Goal: Complete application form

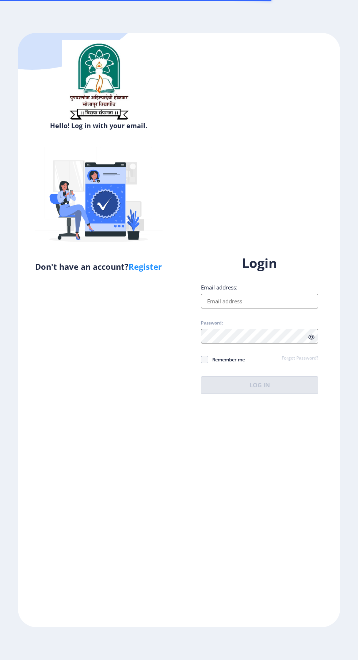
scroll to position [12, 0]
click at [277, 308] on input "Email address:" at bounding box center [259, 301] width 117 height 15
type input "[EMAIL_ADDRESS][DOMAIN_NAME]"
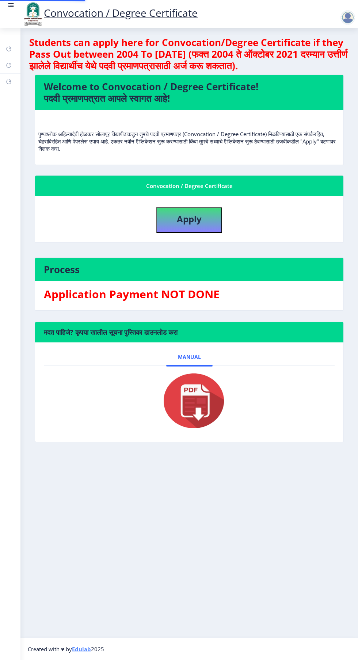
click at [269, 415] on div at bounding box center [188, 400] width 267 height 58
click at [197, 213] on b "Apply" at bounding box center [189, 219] width 25 height 12
select select
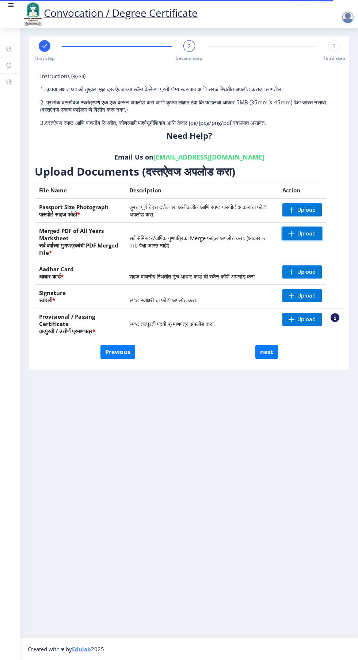
click at [299, 230] on span "Upload" at bounding box center [306, 233] width 18 height 7
click at [308, 227] on span "Upload" at bounding box center [301, 233] width 39 height 13
click at [309, 230] on span "Upload" at bounding box center [306, 233] width 18 height 7
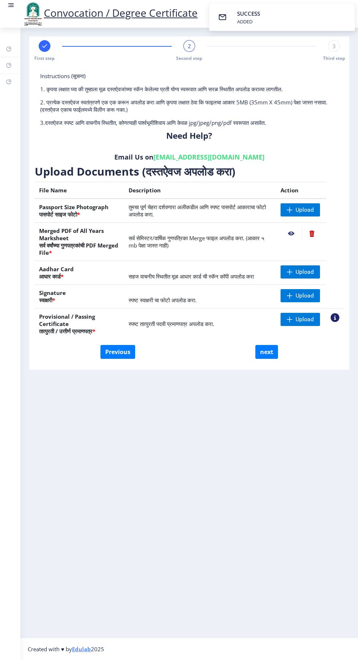
click at [312, 227] on nb-action at bounding box center [311, 233] width 20 height 13
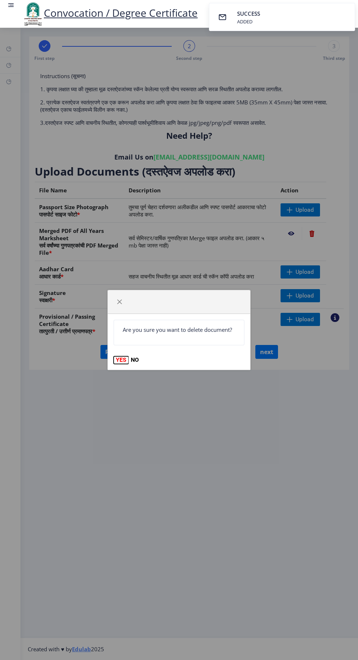
click at [124, 361] on button "YES" at bounding box center [120, 359] width 15 height 7
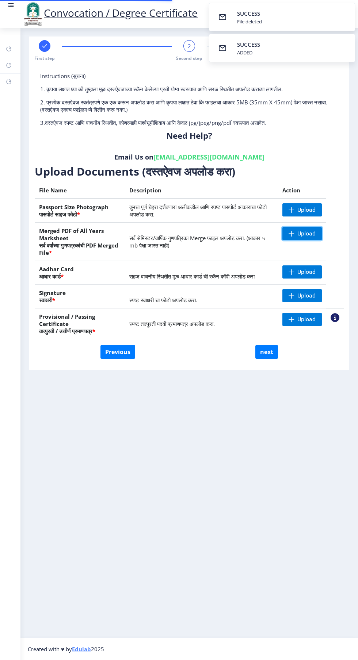
click at [306, 230] on span "Upload" at bounding box center [306, 233] width 18 height 7
click at [300, 230] on span "Upload" at bounding box center [306, 233] width 18 height 7
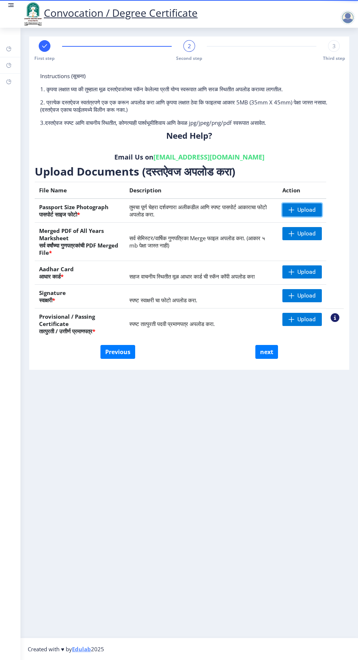
click at [305, 206] on span "Upload" at bounding box center [306, 209] width 18 height 7
click at [307, 206] on span "Upload" at bounding box center [306, 209] width 18 height 7
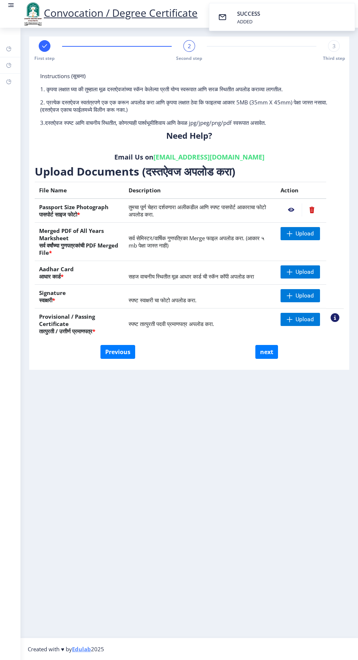
click at [291, 203] on nb-action at bounding box center [290, 209] width 21 height 13
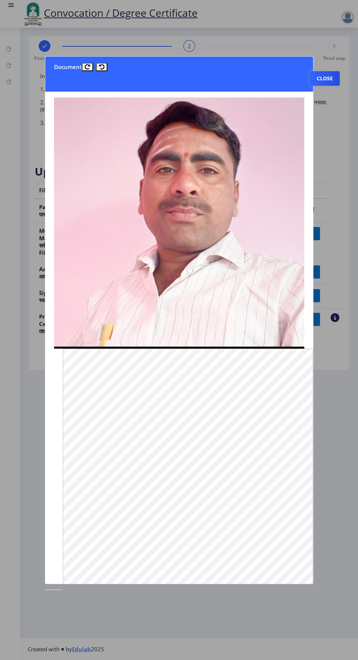
click at [324, 71] on button "Close" at bounding box center [324, 78] width 30 height 15
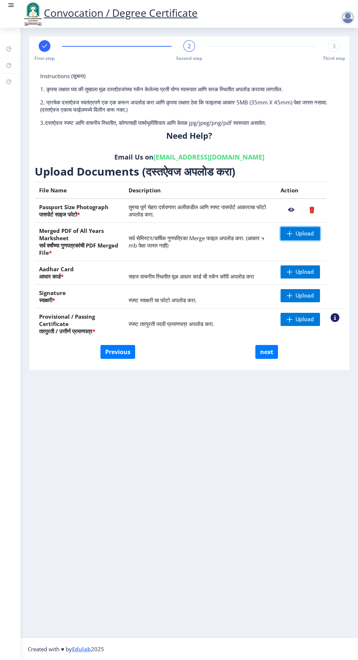
click at [298, 227] on span "Upload" at bounding box center [299, 233] width 39 height 13
click at [302, 230] on span "Upload" at bounding box center [304, 233] width 18 height 7
click at [308, 230] on span "Upload" at bounding box center [304, 233] width 18 height 7
click at [304, 230] on span "Upload" at bounding box center [304, 233] width 18 height 7
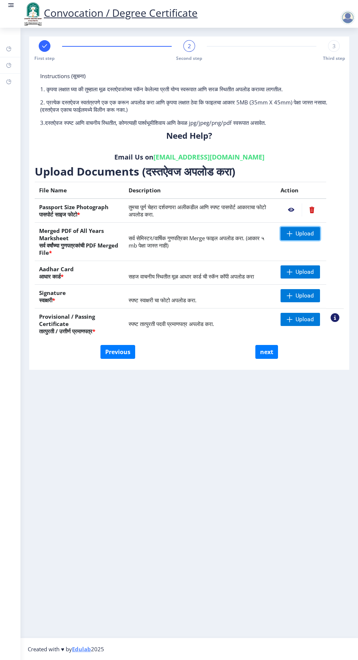
click at [303, 230] on span "Upload" at bounding box center [304, 233] width 18 height 7
click at [301, 230] on span "Upload" at bounding box center [304, 233] width 18 height 7
click at [291, 227] on nb-action at bounding box center [290, 233] width 21 height 13
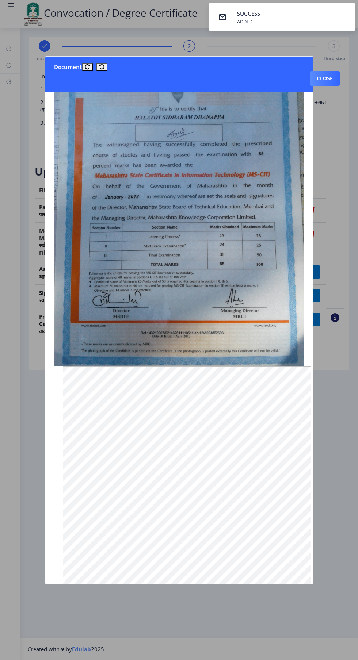
scroll to position [0, 0]
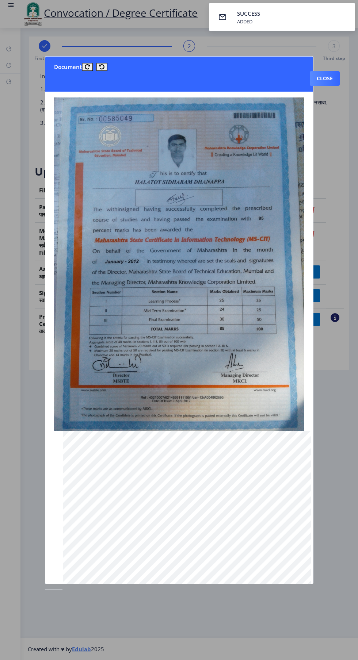
click at [323, 71] on button "Close" at bounding box center [324, 78] width 30 height 15
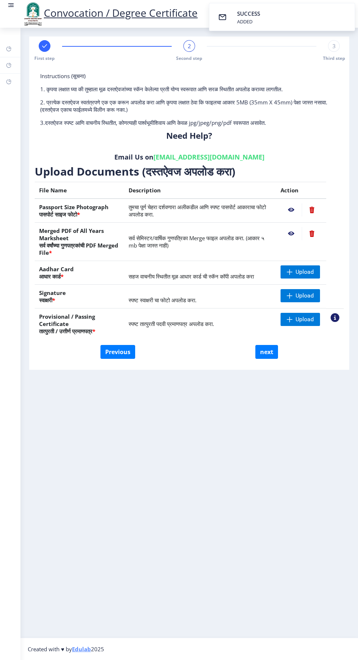
click at [314, 227] on nb-action at bounding box center [311, 233] width 20 height 13
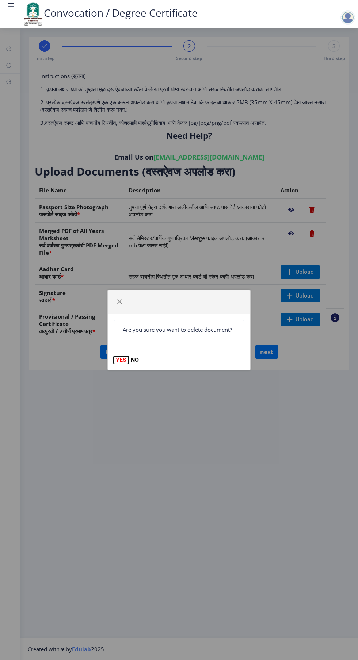
click at [117, 360] on button "YES" at bounding box center [120, 359] width 15 height 7
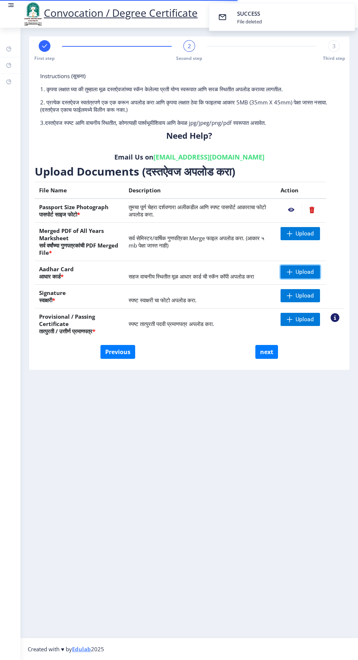
click at [299, 265] on span "Upload" at bounding box center [299, 271] width 39 height 13
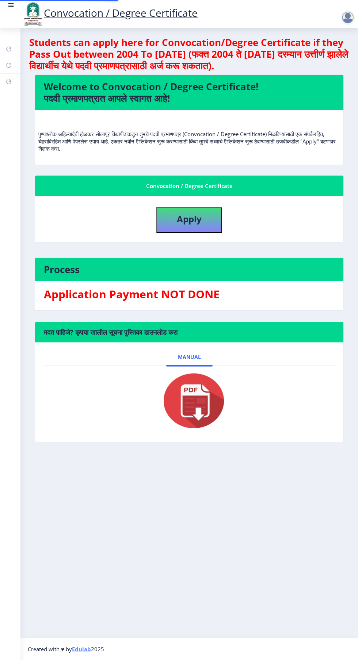
scroll to position [12, 0]
